Goal: Communication & Community: Answer question/provide support

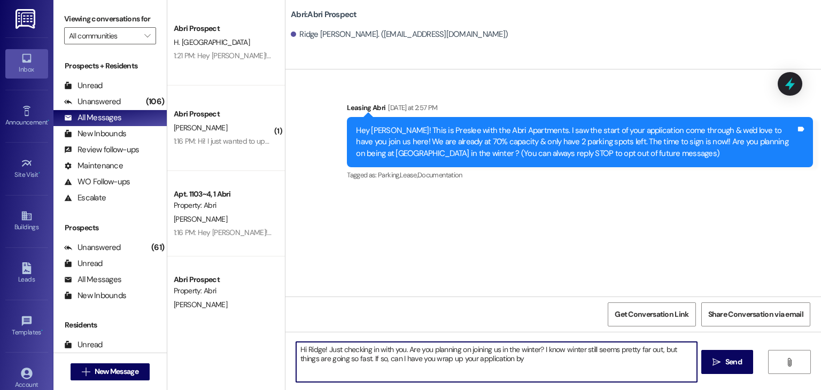
click at [514, 358] on textarea "Hi Ridge! Just checking in with you. Are you planning on joining us in the wint…" at bounding box center [496, 362] width 401 height 40
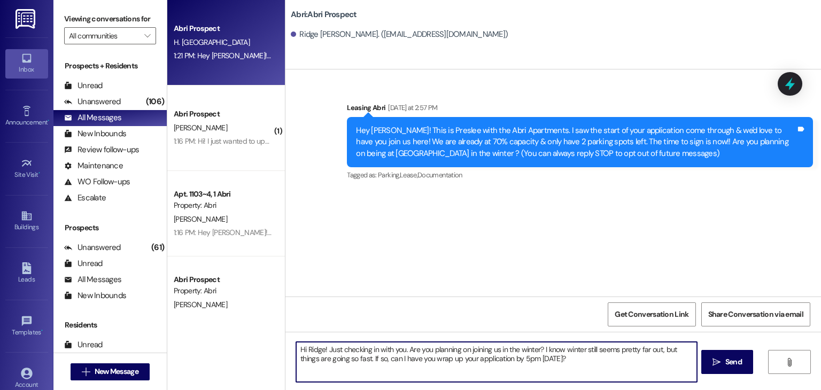
type textarea "Hi Ridge! Just checking in with you. Are you planning on joining us in the wint…"
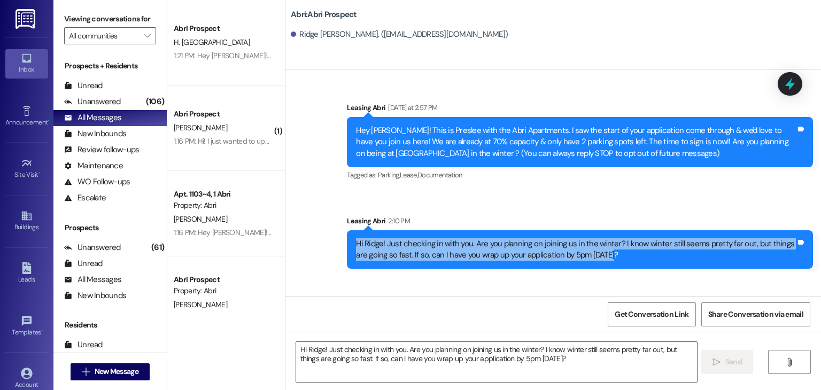
drag, startPoint x: 351, startPoint y: 244, endPoint x: 622, endPoint y: 271, distance: 273.0
click at [622, 271] on div "Sent via SMS Leasing Abri 2:10 PM Hi Ridge! Just checking in with you. Are you …" at bounding box center [580, 242] width 482 height 70
copy div "Hi Ridge! Just checking in with you. Are you planning on joining us in the wint…"
click at [622, 271] on div "Sent via SMS Leasing Abri 2:10 PM Hi Ridge! Just checking in with you. Are you …" at bounding box center [580, 242] width 482 height 70
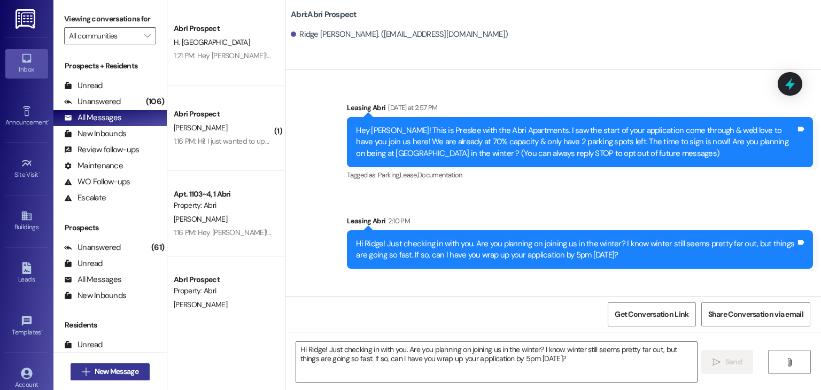
click at [111, 368] on span "New Message" at bounding box center [117, 371] width 44 height 11
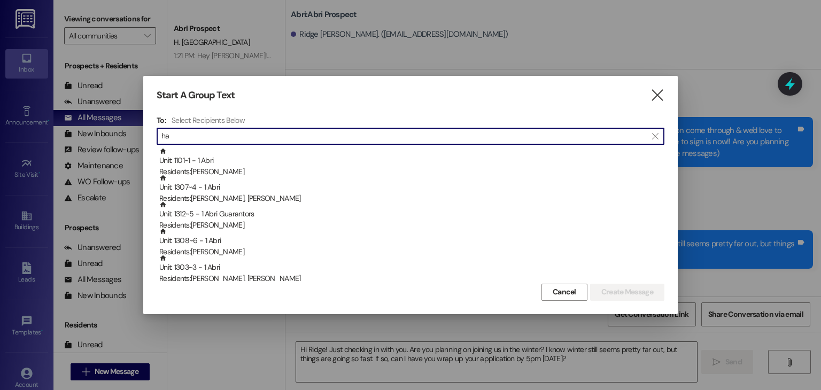
type input "h"
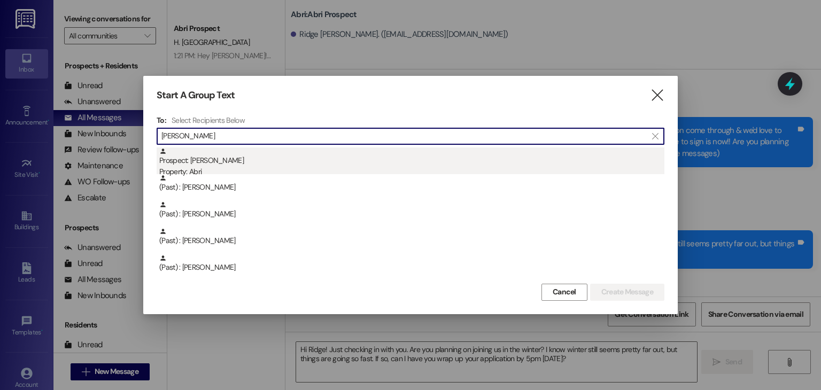
type input "[PERSON_NAME]"
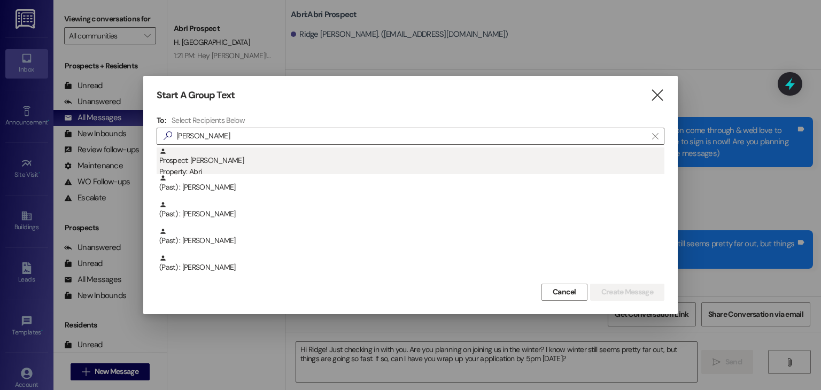
click at [260, 171] on div "Property: Abri" at bounding box center [411, 171] width 505 height 11
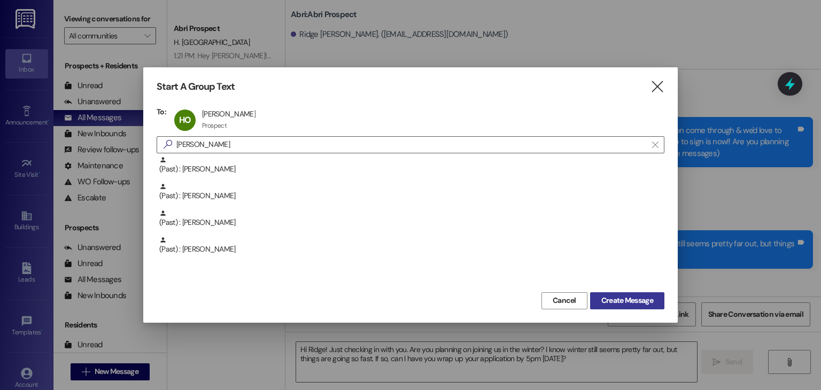
click at [611, 298] on span "Create Message" at bounding box center [628, 300] width 52 height 11
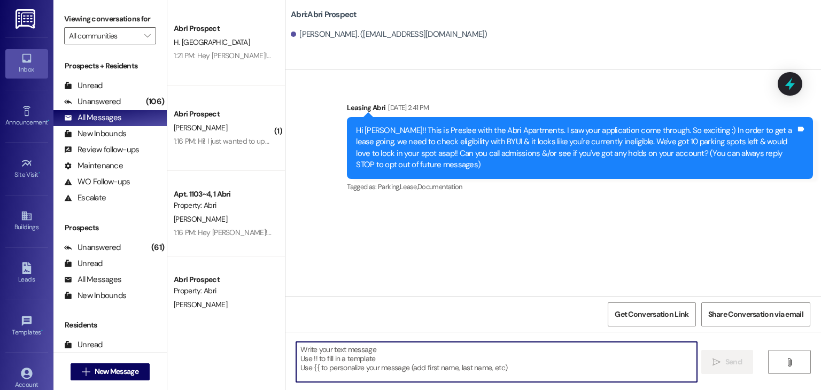
click at [389, 342] on textarea at bounding box center [496, 362] width 401 height 40
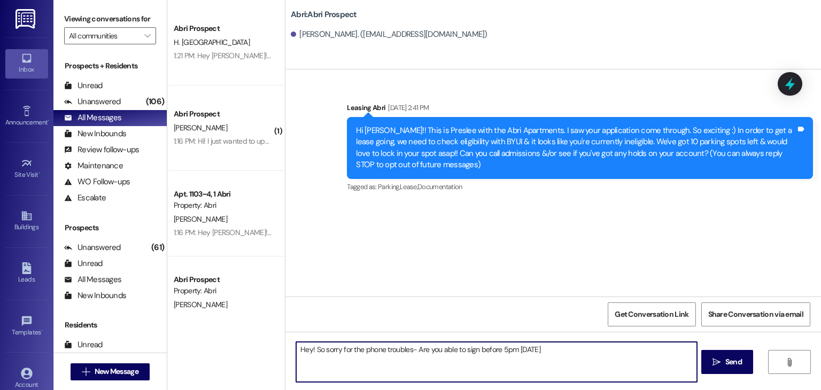
type textarea "Hey! So sorry for the phone troubles- Are you able to sign before 5pm [DATE]?"
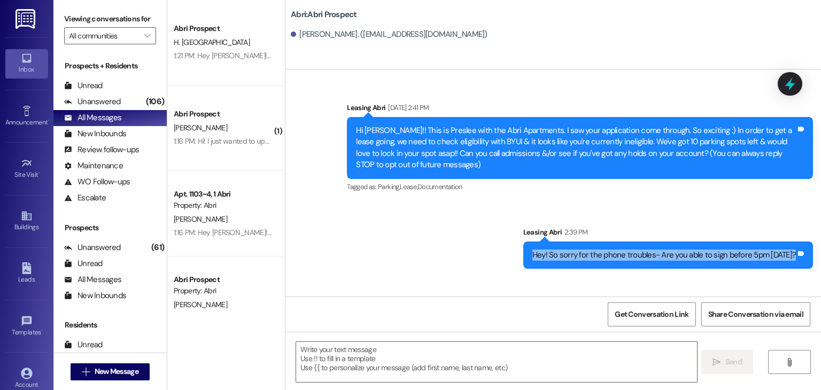
drag, startPoint x: 539, startPoint y: 253, endPoint x: 800, endPoint y: 278, distance: 261.6
click at [800, 278] on div "Sent via SMS Leasing Abri [DATE] 2:41 PM Hi [PERSON_NAME]!! This is Preslee wit…" at bounding box center [554, 183] width 536 height 227
copy div "Hey! So sorry for the phone troubles- Are you able to sign before 5pm [DATE]? T…"
click at [482, 279] on div "Sent via SMS Leasing Abri [DATE] 2:41 PM Hi [PERSON_NAME]!! This is Preslee wit…" at bounding box center [554, 183] width 536 height 227
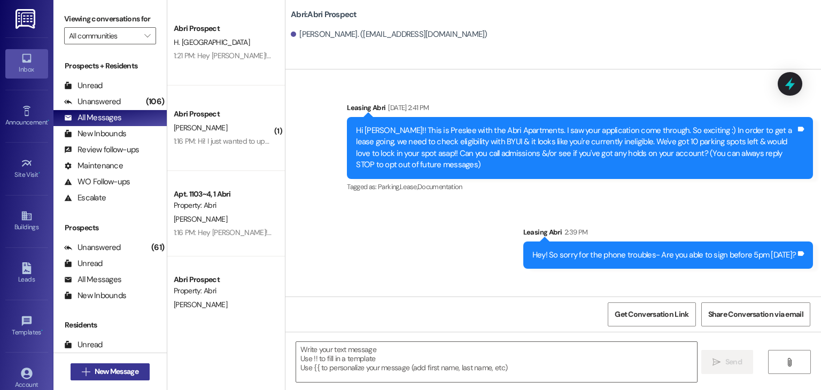
click at [130, 366] on span "New Message" at bounding box center [117, 371] width 44 height 11
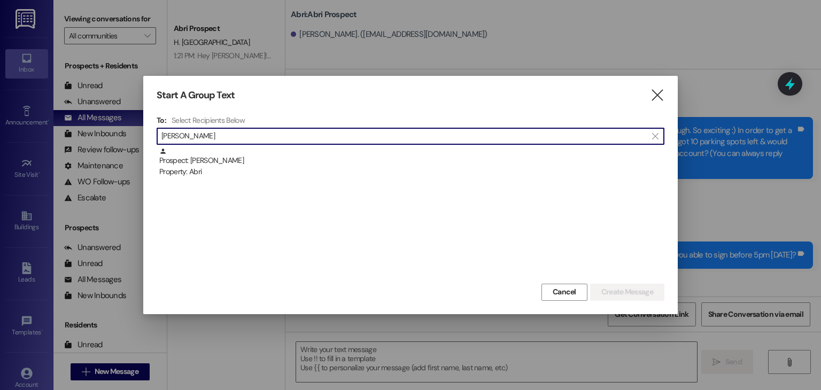
type input "[PERSON_NAME]"
click at [284, 145] on div "To: Select Recipients Below  Jolie  Prospect: [PERSON_NAME] Property: [PERSON…" at bounding box center [411, 199] width 508 height 166
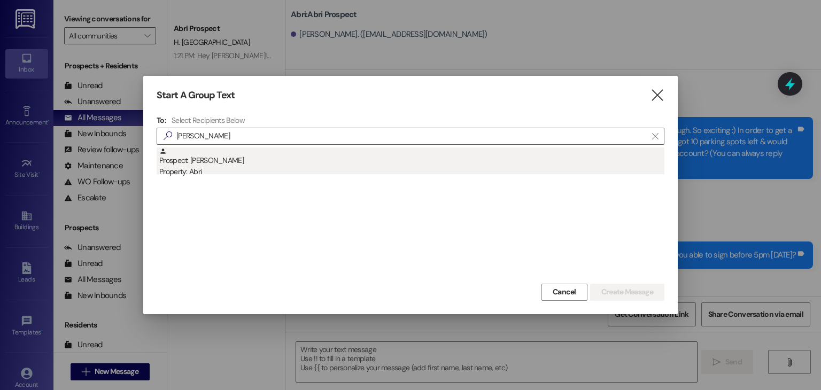
click at [281, 165] on div "Prospect: [PERSON_NAME] Property: Abri" at bounding box center [411, 163] width 505 height 30
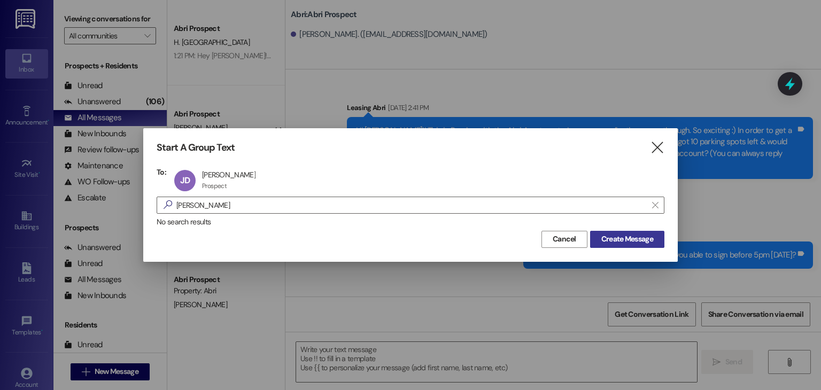
click at [612, 234] on span "Create Message" at bounding box center [628, 239] width 52 height 11
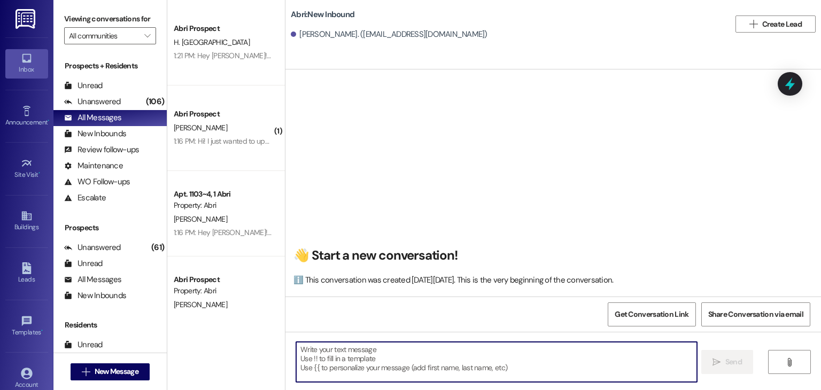
click at [336, 344] on textarea at bounding box center [496, 362] width 401 height 40
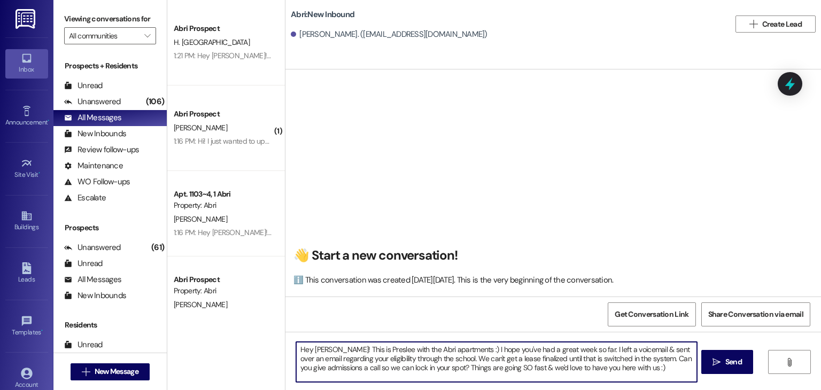
click at [458, 368] on textarea "Hey [PERSON_NAME]! This is Preslee with the Abri apartments :) I hope you've ha…" at bounding box center [496, 362] width 401 height 40
click at [641, 365] on textarea "Hey [PERSON_NAME]! This is Preslee with the Abri apartments :) I hope you've ha…" at bounding box center [496, 362] width 401 height 40
type textarea "Hey [PERSON_NAME]! This is Preslee with the Abri apartments :) I hope you've ha…"
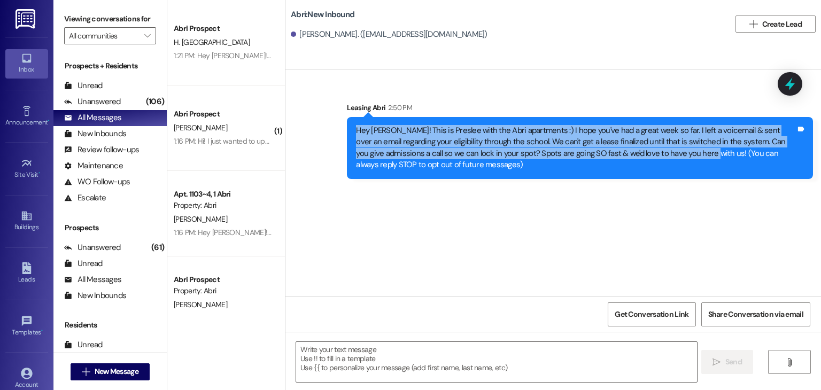
drag, startPoint x: 351, startPoint y: 128, endPoint x: 665, endPoint y: 152, distance: 314.8
click at [665, 152] on div "Hey [PERSON_NAME]! This is Preslee with the Abri apartments :) I hope you've ha…" at bounding box center [576, 148] width 440 height 46
copy div "Hey [PERSON_NAME]! This is Preslee with the Abri apartments :) I hope you've ha…"
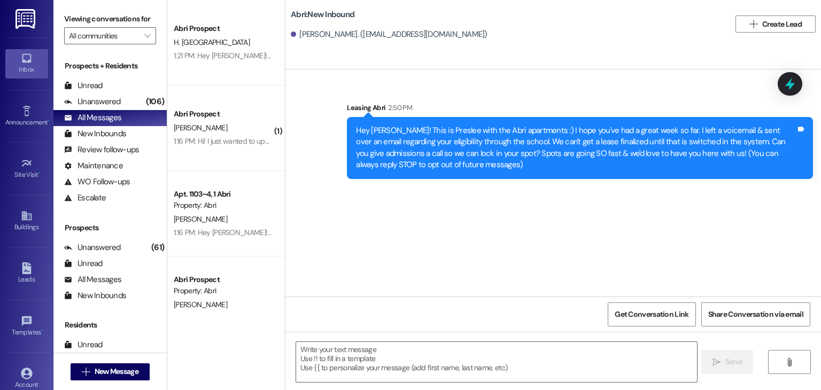
click at [647, 210] on div "Sent via SMS Leasing Abri 2:50 PM Hey [PERSON_NAME]! This is Preslee with the A…" at bounding box center [554, 183] width 536 height 227
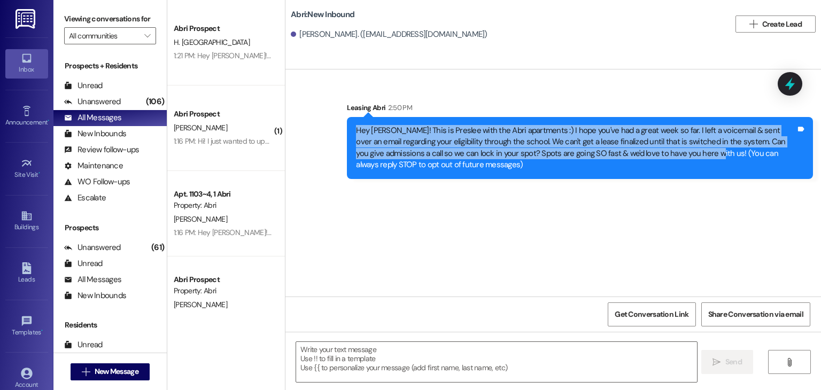
drag, startPoint x: 349, startPoint y: 129, endPoint x: 666, endPoint y: 153, distance: 318.1
click at [666, 153] on div "Hey [PERSON_NAME]! This is Preslee with the Abri apartments :) I hope you've ha…" at bounding box center [576, 148] width 442 height 46
copy div "Hey [PERSON_NAME]! This is Preslee with the Abri apartments :) I hope you've ha…"
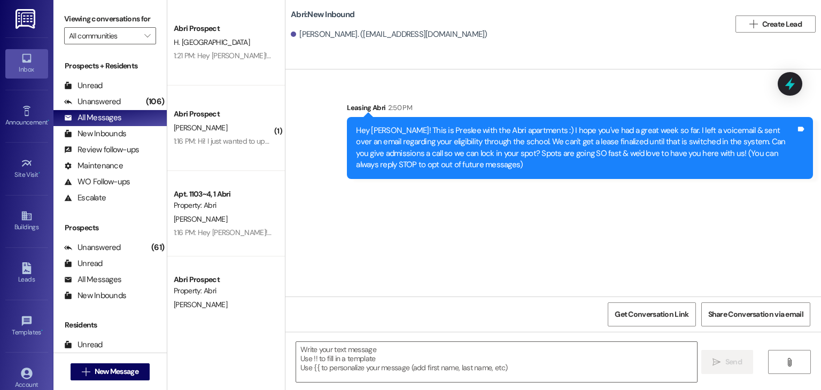
click at [620, 226] on div "Sent via SMS Leasing Abri 2:50 PM Hey [PERSON_NAME]! This is Preslee with the A…" at bounding box center [554, 183] width 536 height 227
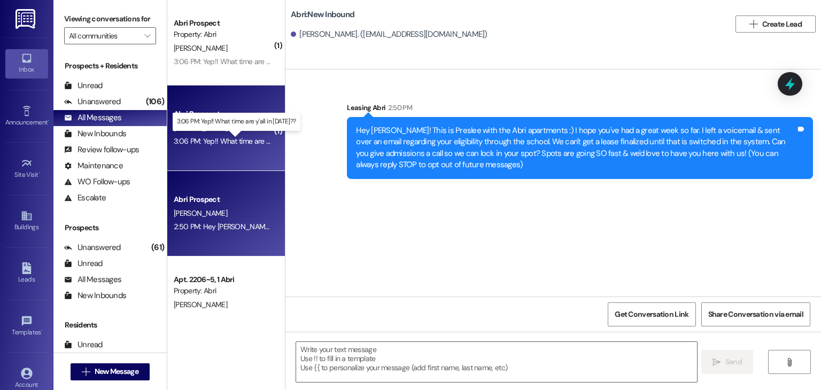
click at [209, 142] on div "3:06 PM: Yep!! What time are y'all in [DATE]?? 3:06 PM: Yep!! What time are y'a…" at bounding box center [243, 141] width 139 height 10
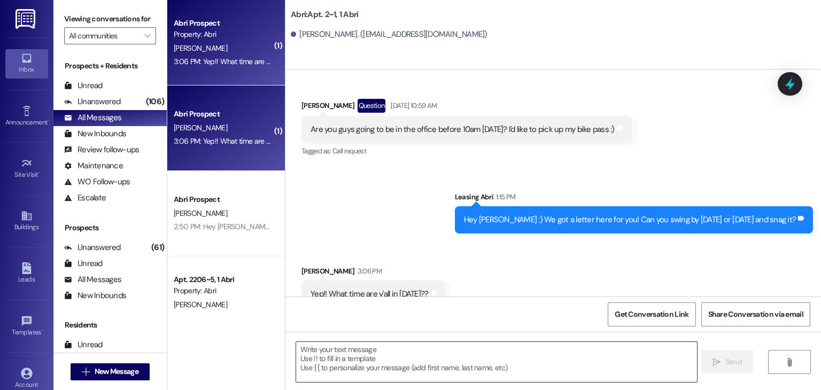
scroll to position [1150, 0]
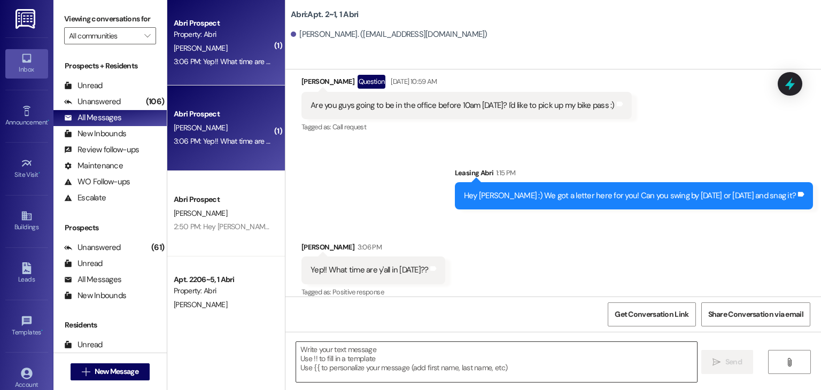
click at [396, 354] on textarea at bounding box center [496, 362] width 401 height 40
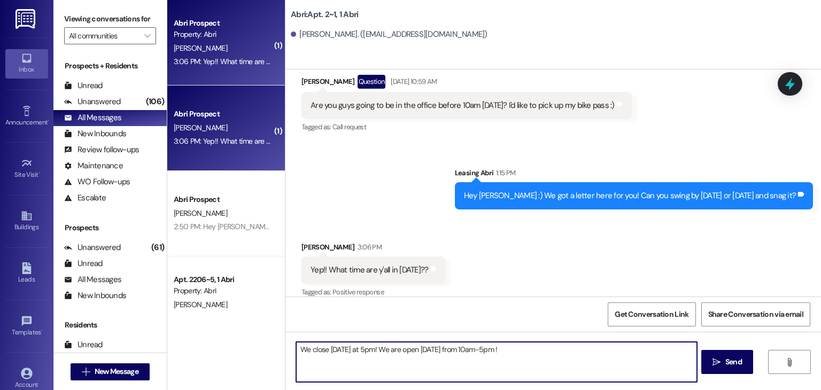
type textarea "We close [DATE] at 5pm! We are open [DATE] from 10am-5pm !!"
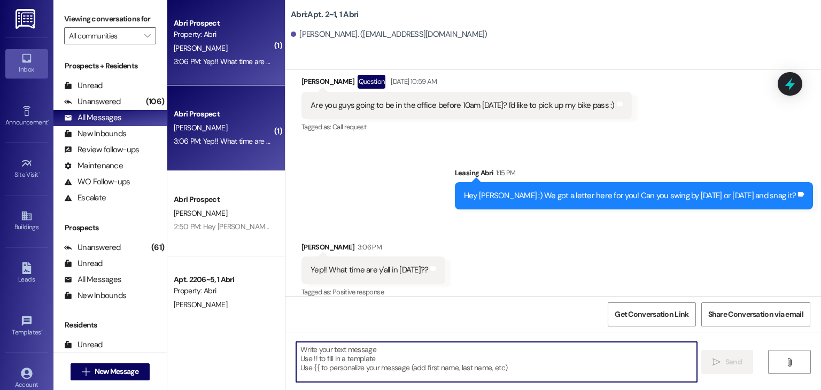
scroll to position [1225, 0]
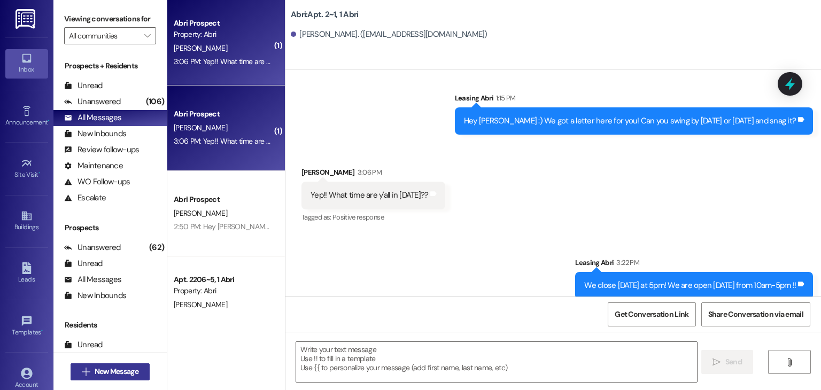
click at [111, 373] on span "New Message" at bounding box center [117, 371] width 44 height 11
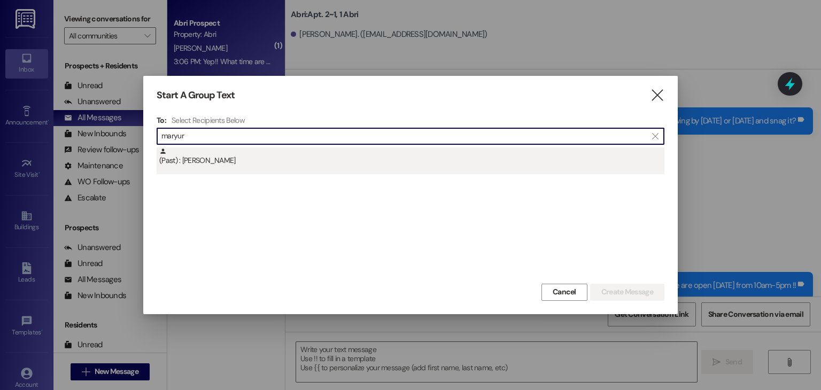
type input "maryur"
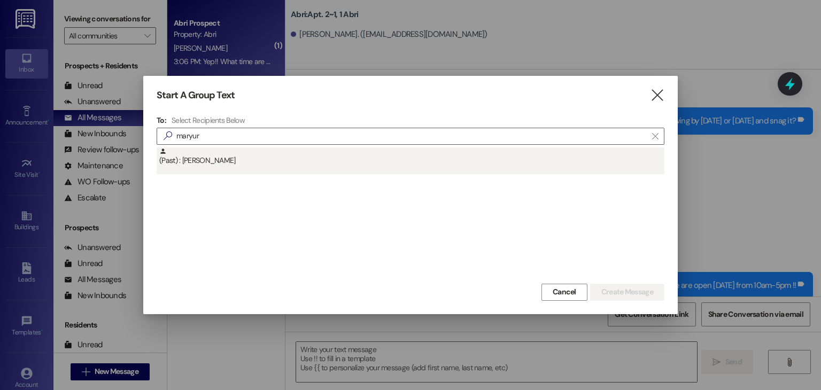
click at [269, 167] on div "(Past) : [PERSON_NAME]" at bounding box center [411, 161] width 508 height 27
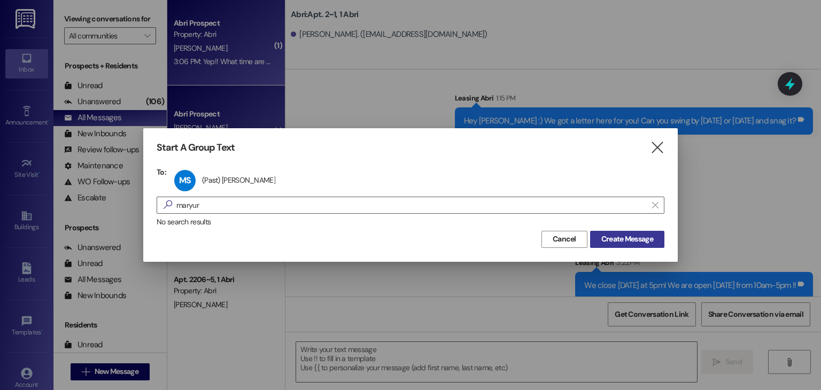
click at [609, 239] on span "Create Message" at bounding box center [628, 239] width 52 height 11
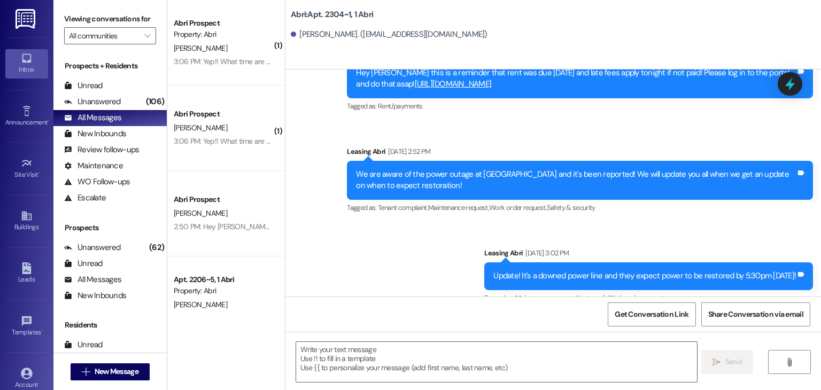
scroll to position [14600, 0]
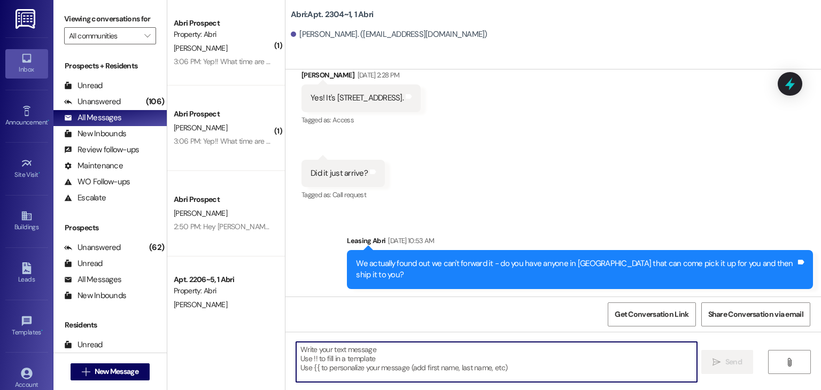
click at [375, 351] on textarea at bounding box center [496, 362] width 401 height 40
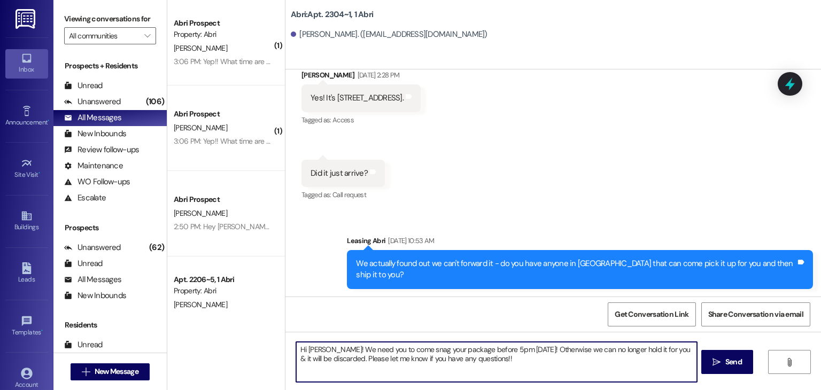
click at [329, 347] on textarea "Hi [PERSON_NAME]! We need you to come snag your package before 5pm [DATE]! Othe…" at bounding box center [496, 362] width 401 height 40
type textarea "Hi [PERSON_NAME]! I hope you've had a great week! We need you to come snag your…"
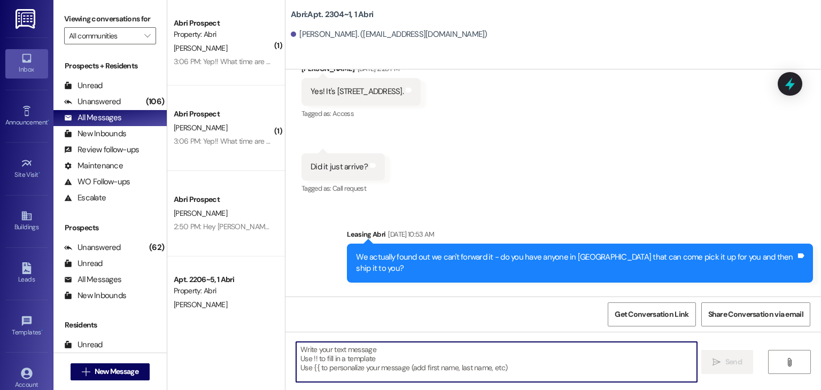
scroll to position [14686, 0]
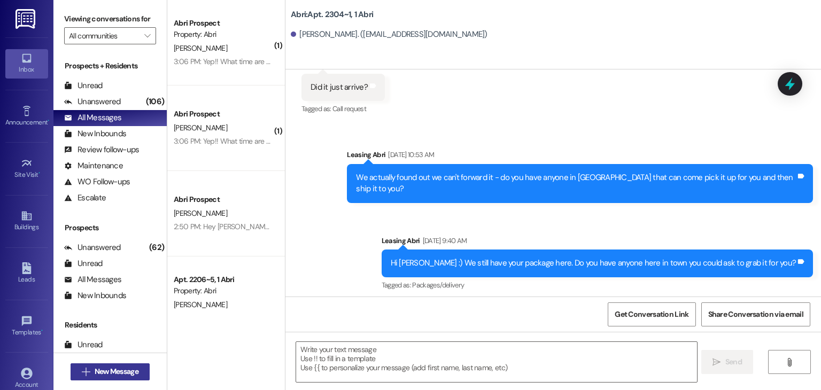
click at [134, 372] on span "New Message" at bounding box center [117, 371] width 44 height 11
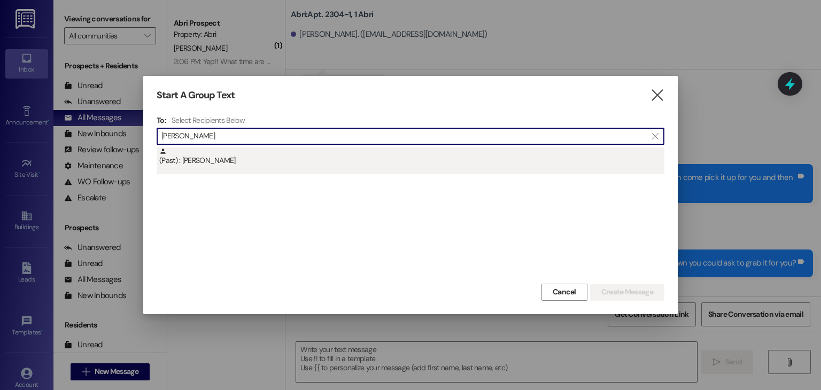
type input "[PERSON_NAME]"
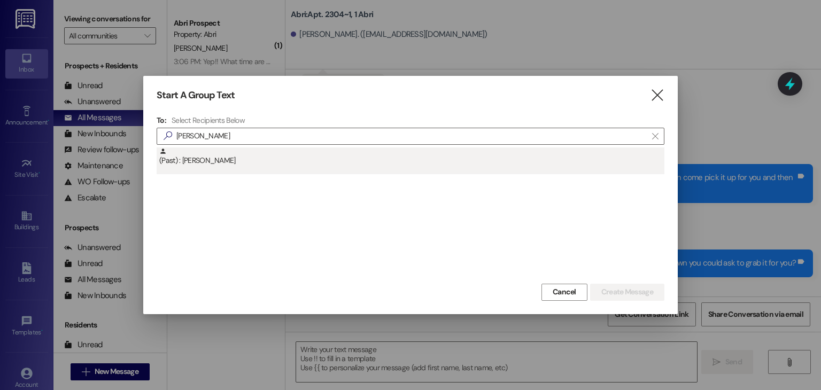
click at [235, 172] on div "(Past) : [PERSON_NAME]" at bounding box center [411, 161] width 508 height 27
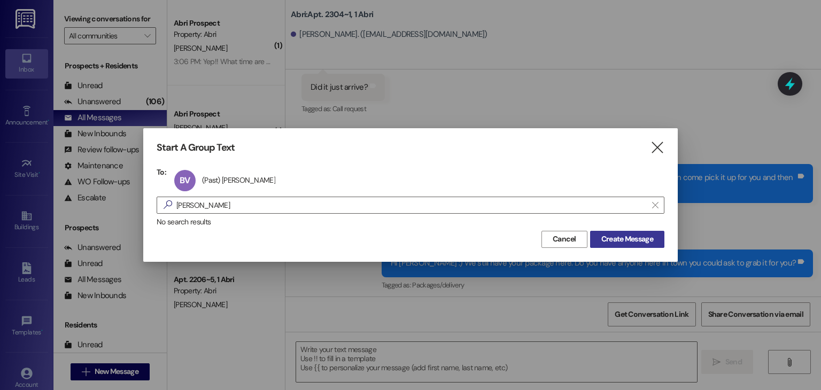
click at [622, 235] on span "Create Message" at bounding box center [628, 239] width 52 height 11
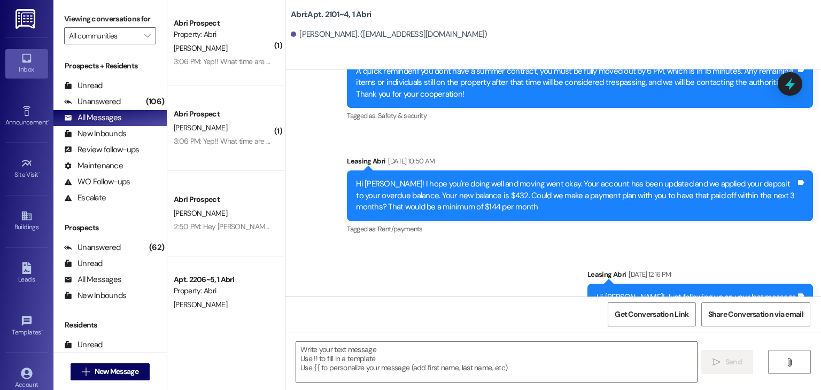
scroll to position [29645, 0]
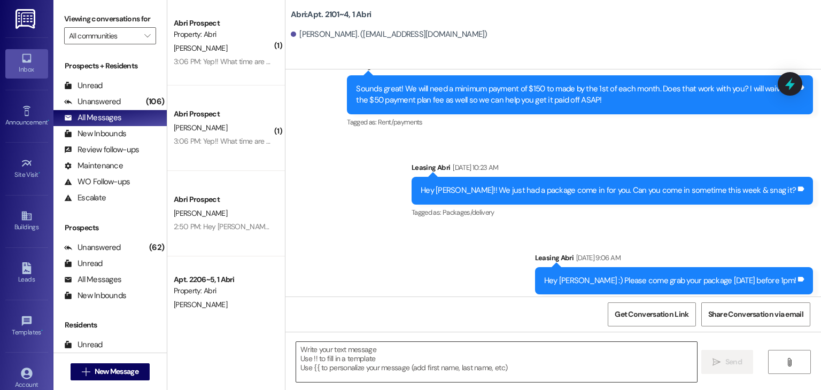
click at [379, 348] on textarea at bounding box center [496, 362] width 401 height 40
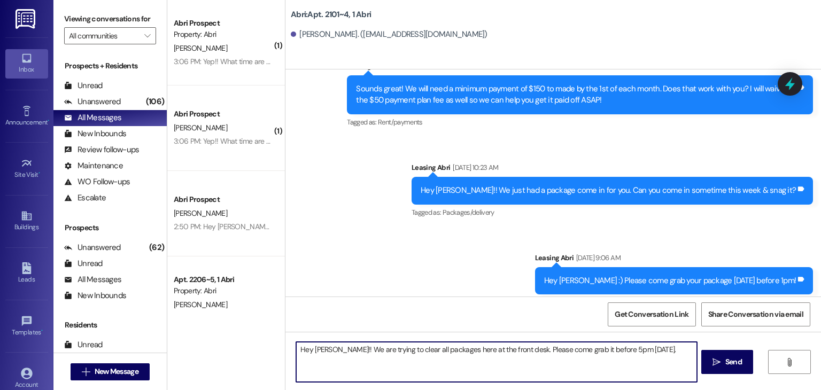
click at [379, 350] on textarea "Hey [PERSON_NAME]!! We are trying to clear all packages here at the front desk.…" at bounding box center [496, 362] width 401 height 40
click at [379, 350] on textarea "Hey [PERSON_NAME]!! We are clear all packages here at the front desk. Please co…" at bounding box center [496, 362] width 401 height 40
type textarea "Hey [PERSON_NAME]!! We are clearing all packages here at the front desk. Please…"
click at [637, 349] on textarea "Hey [PERSON_NAME]!! We are clearing all packages here at the front desk. Please…" at bounding box center [496, 362] width 401 height 40
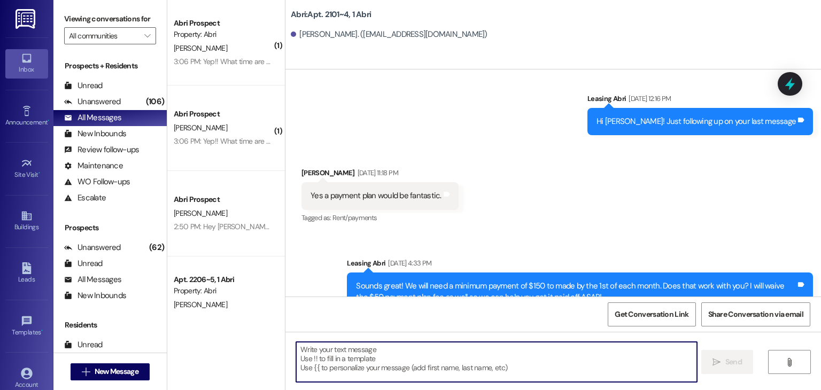
scroll to position [29719, 0]
